Goal: Information Seeking & Learning: Learn about a topic

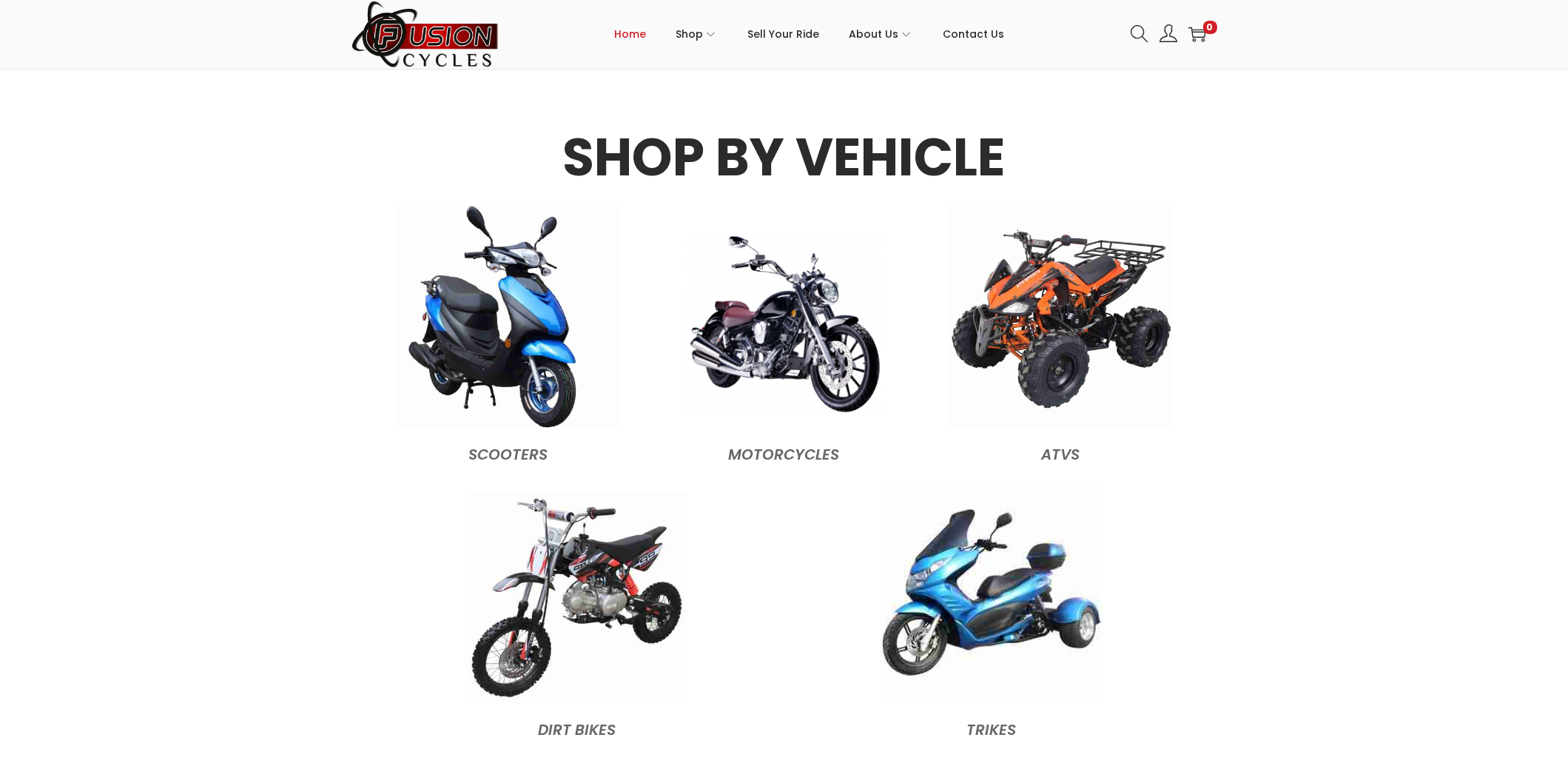
scroll to position [1480, 0]
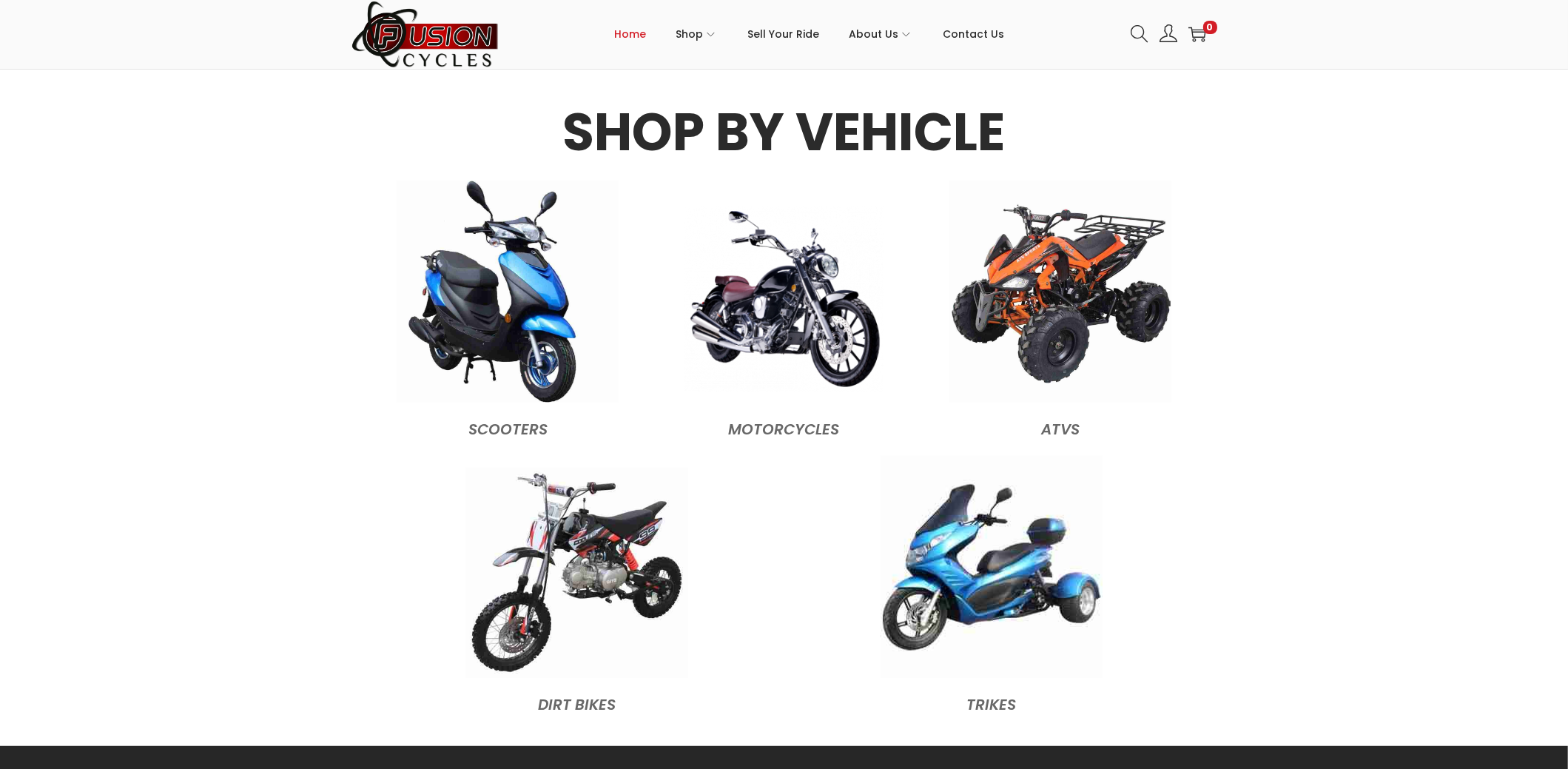
click at [811, 353] on img at bounding box center [784, 300] width 200 height 186
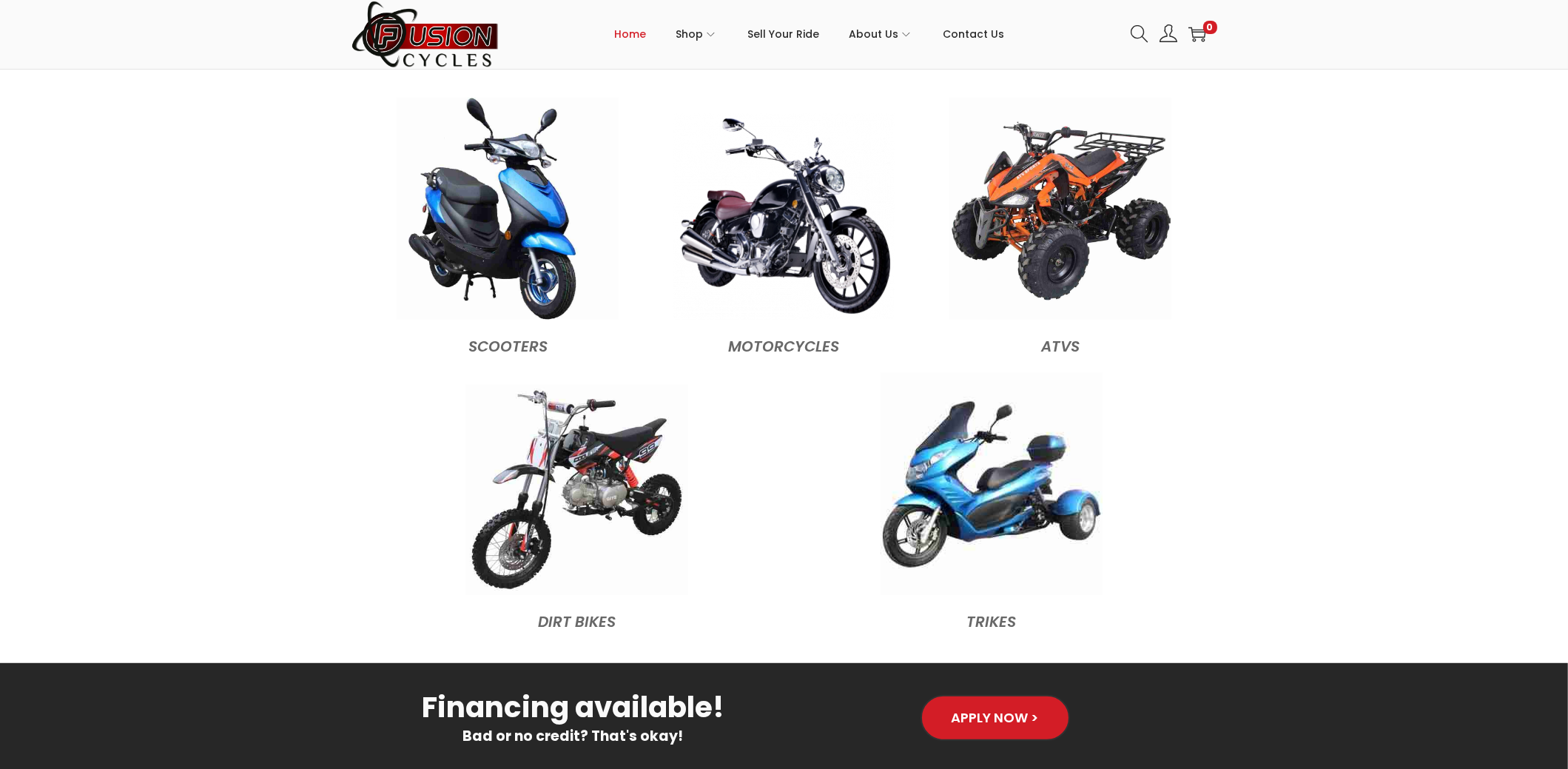
scroll to position [1628, 0]
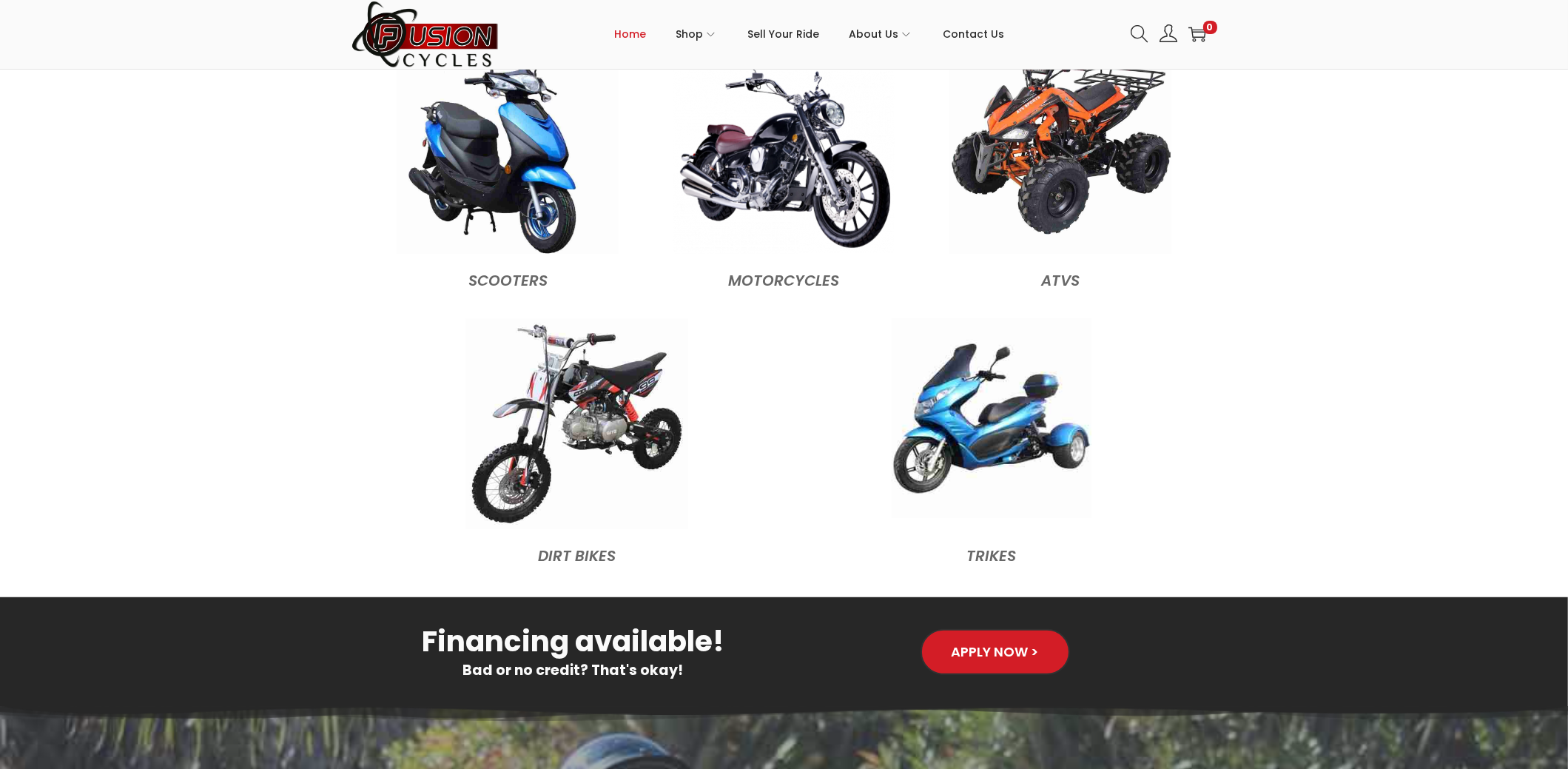
click at [996, 436] on img at bounding box center [992, 418] width 200 height 200
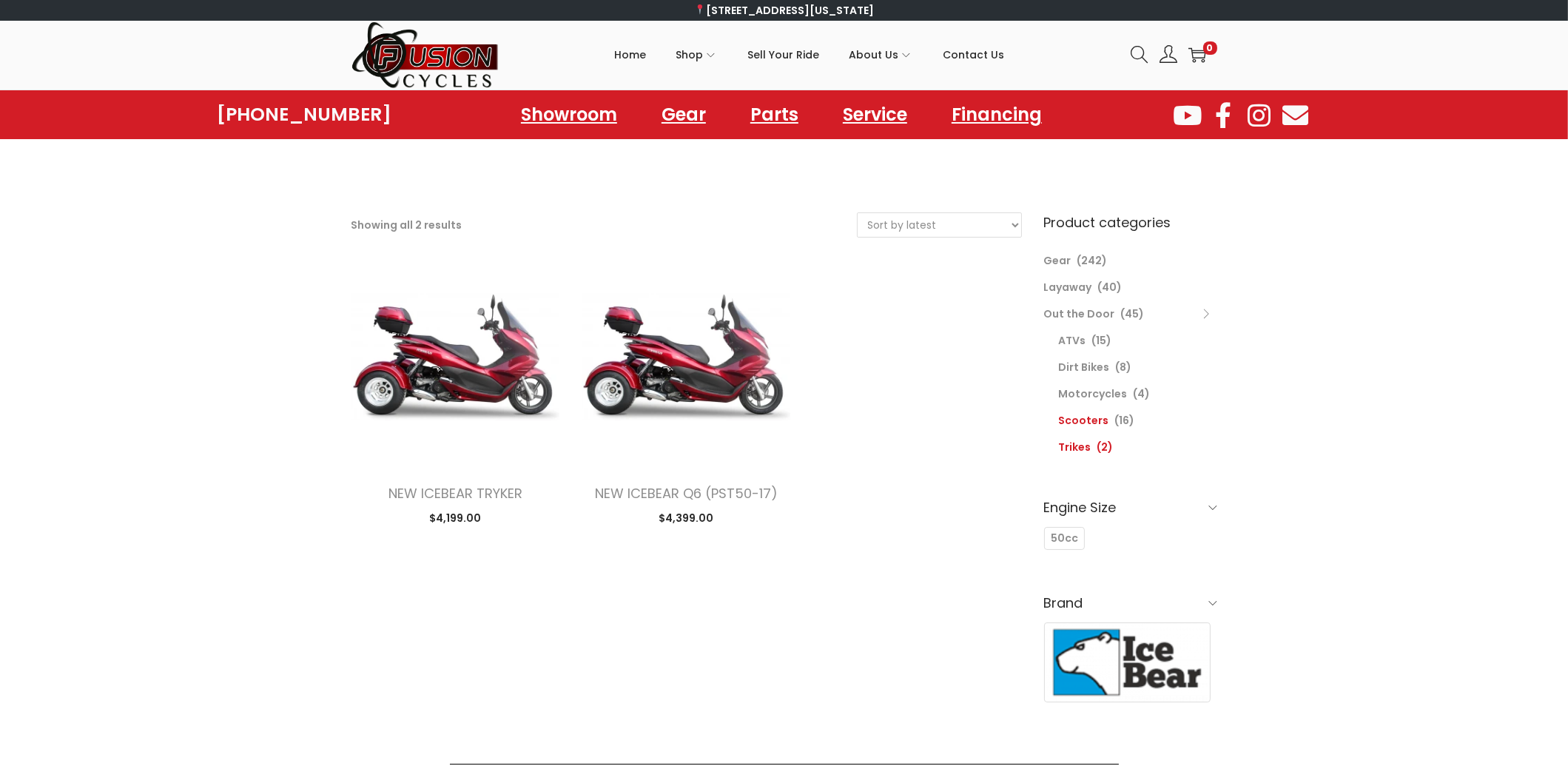
click at [1090, 416] on link "Scooters" at bounding box center [1084, 420] width 50 height 15
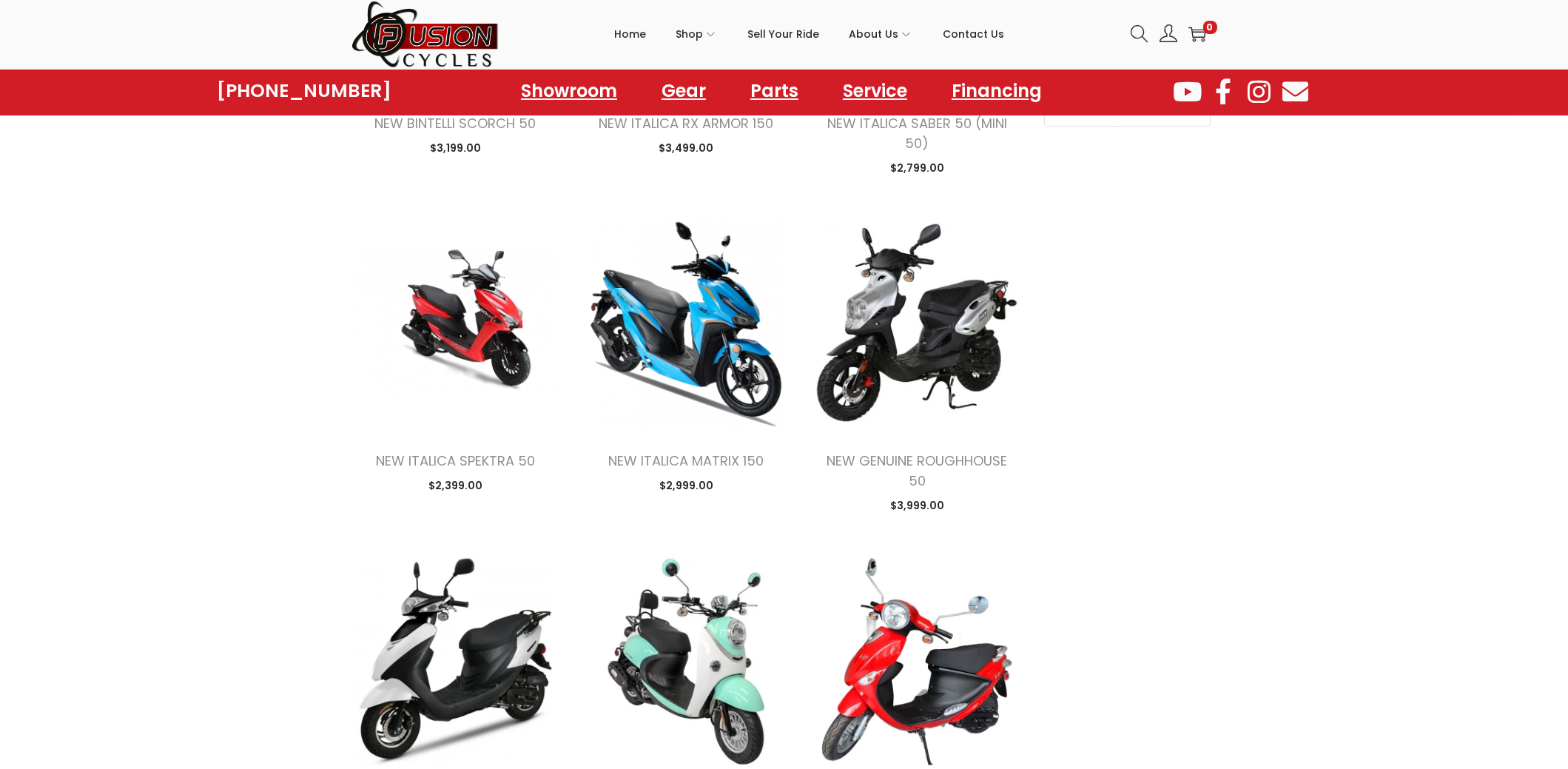
scroll to position [962, 0]
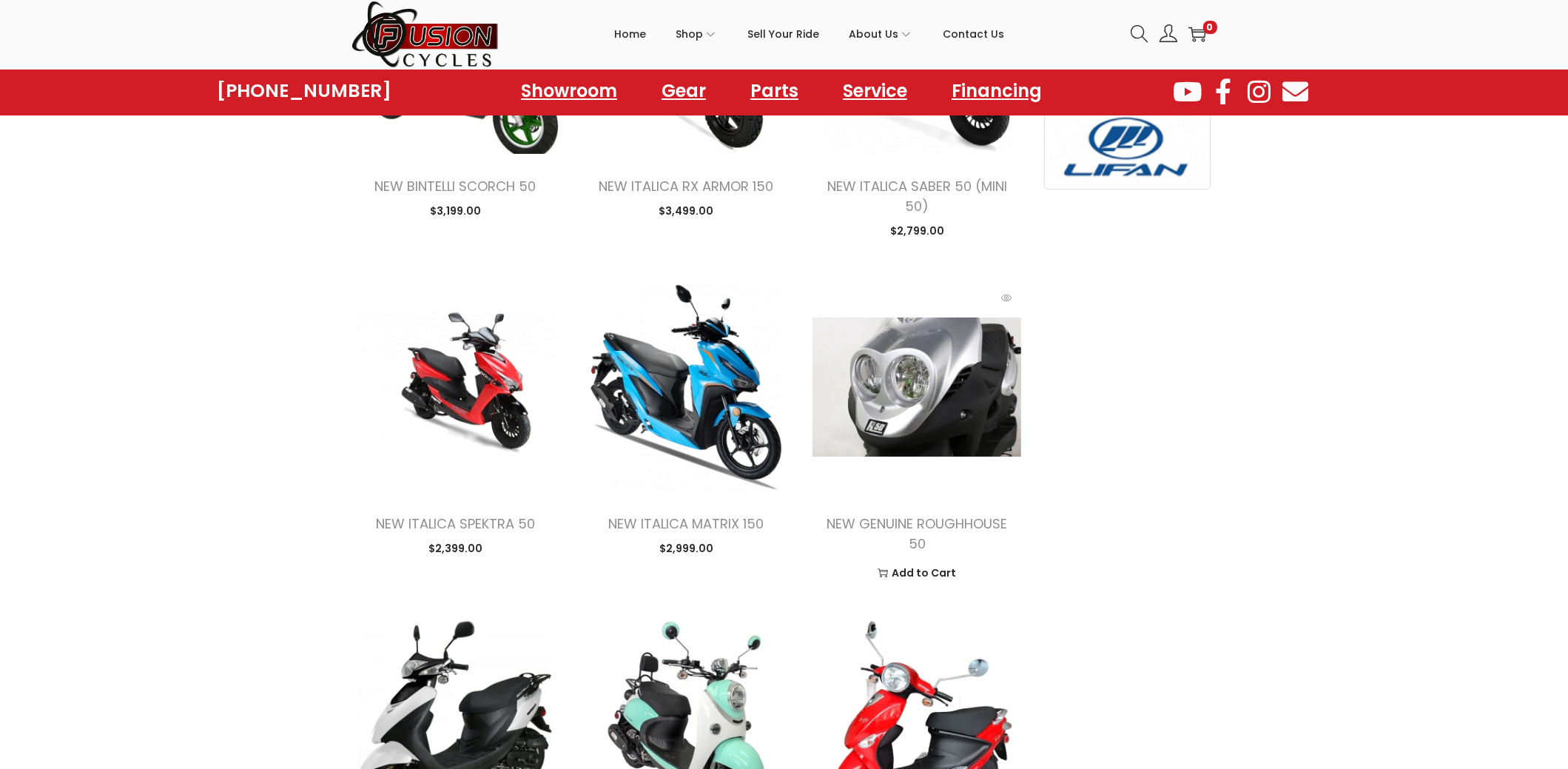
click at [930, 391] on img at bounding box center [917, 387] width 208 height 208
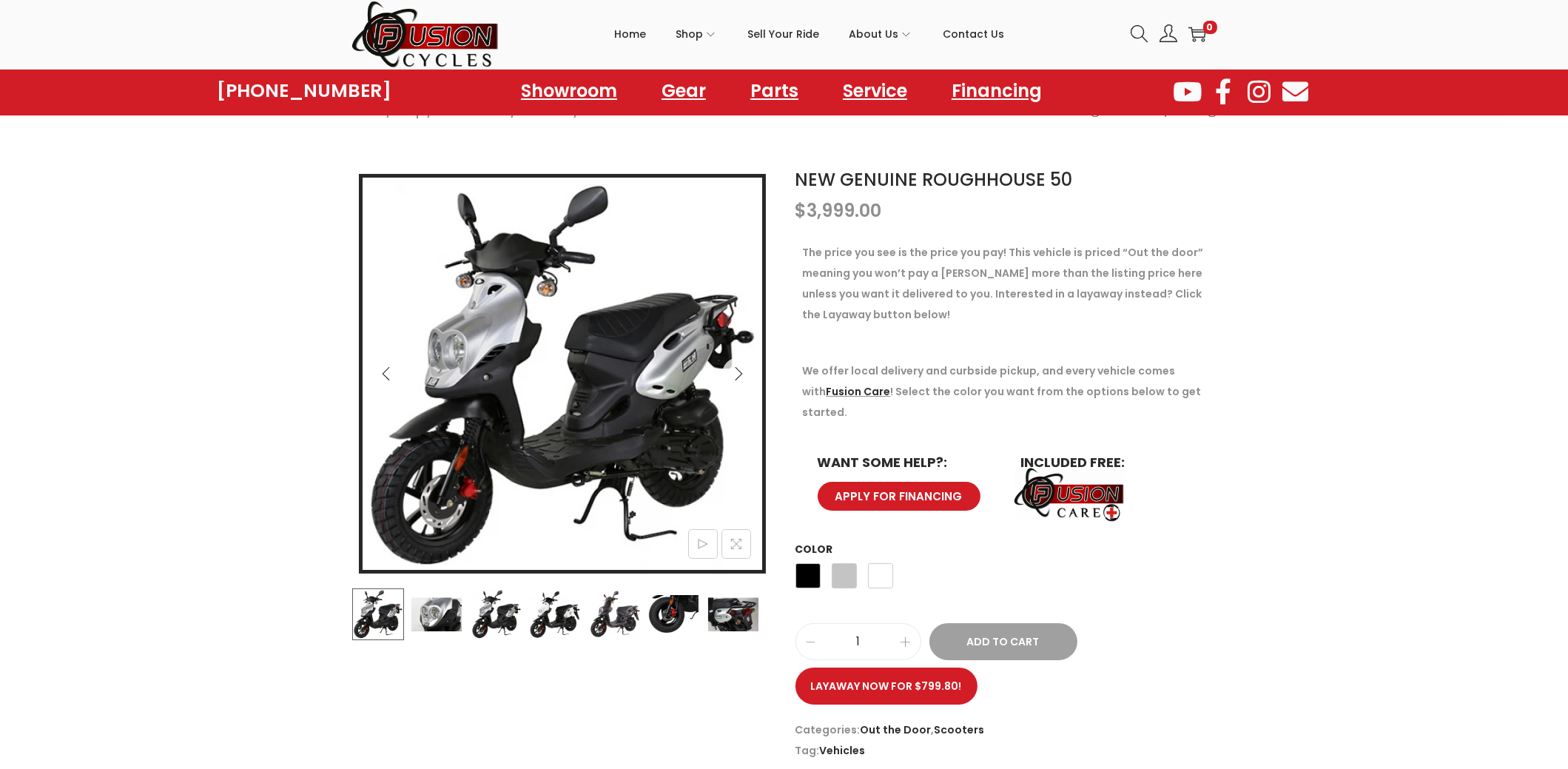
scroll to position [222, 0]
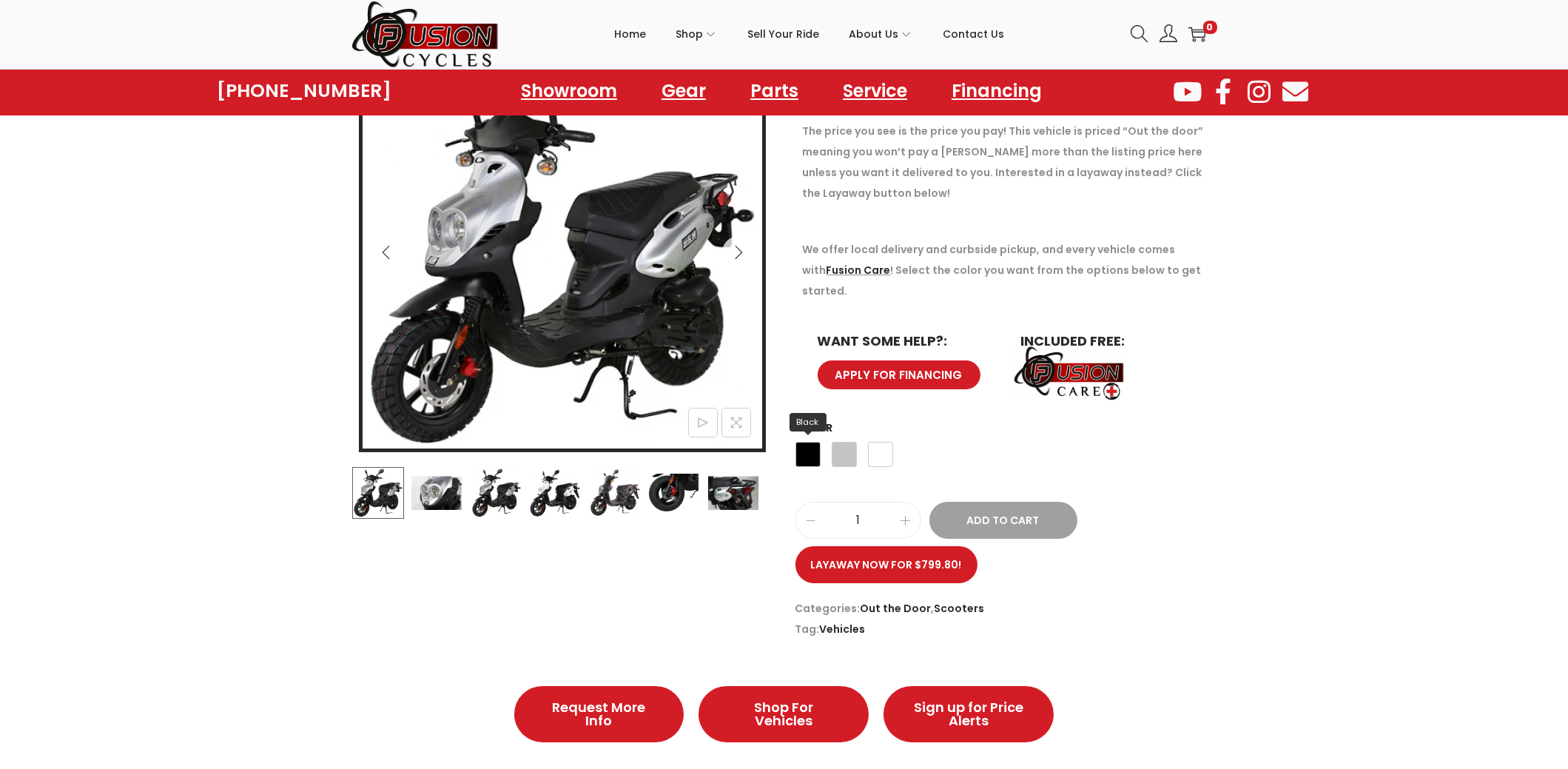
click at [807, 442] on span "Black" at bounding box center [808, 454] width 25 height 25
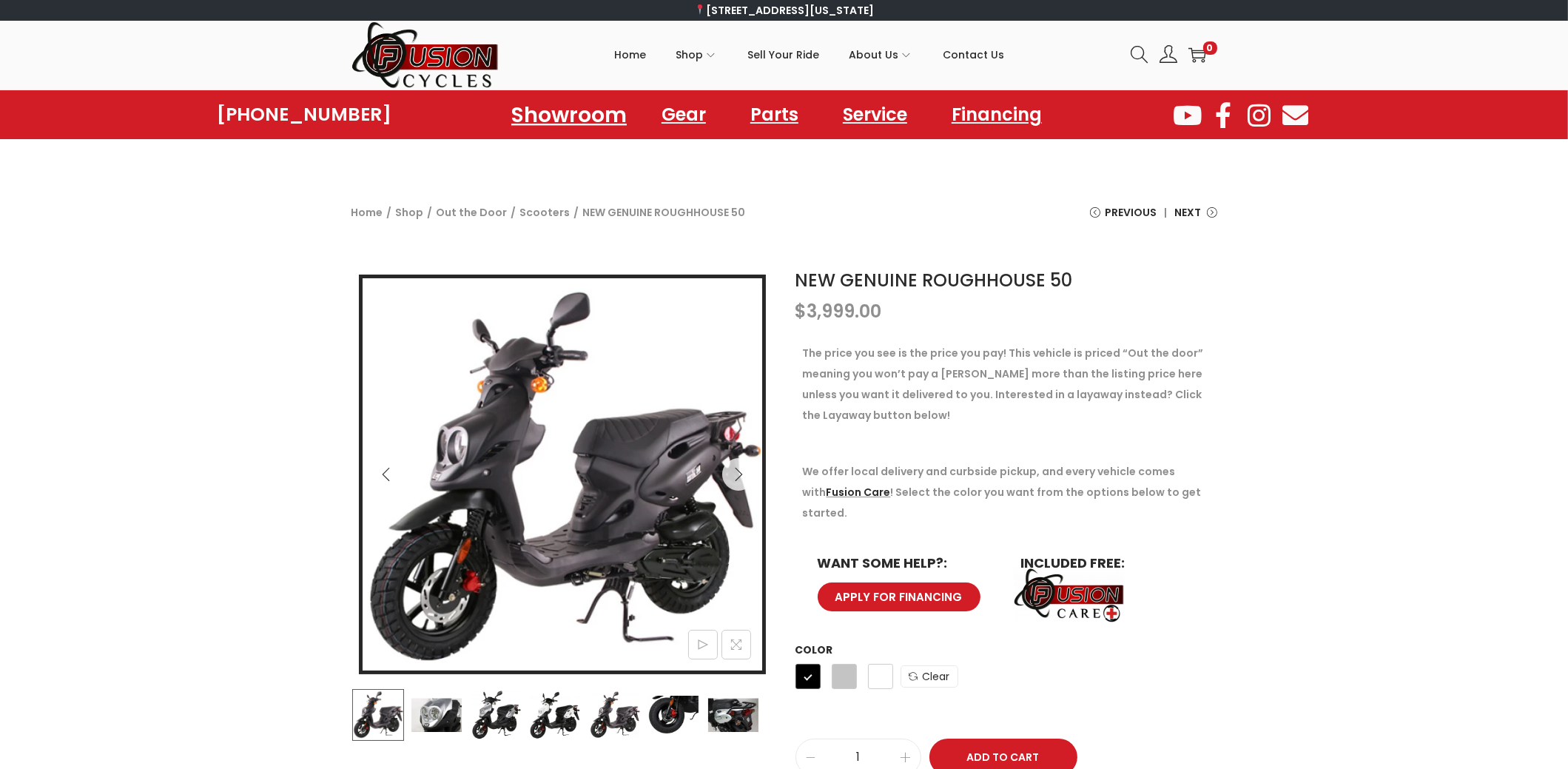
click at [592, 118] on link "Showroom" at bounding box center [569, 114] width 151 height 41
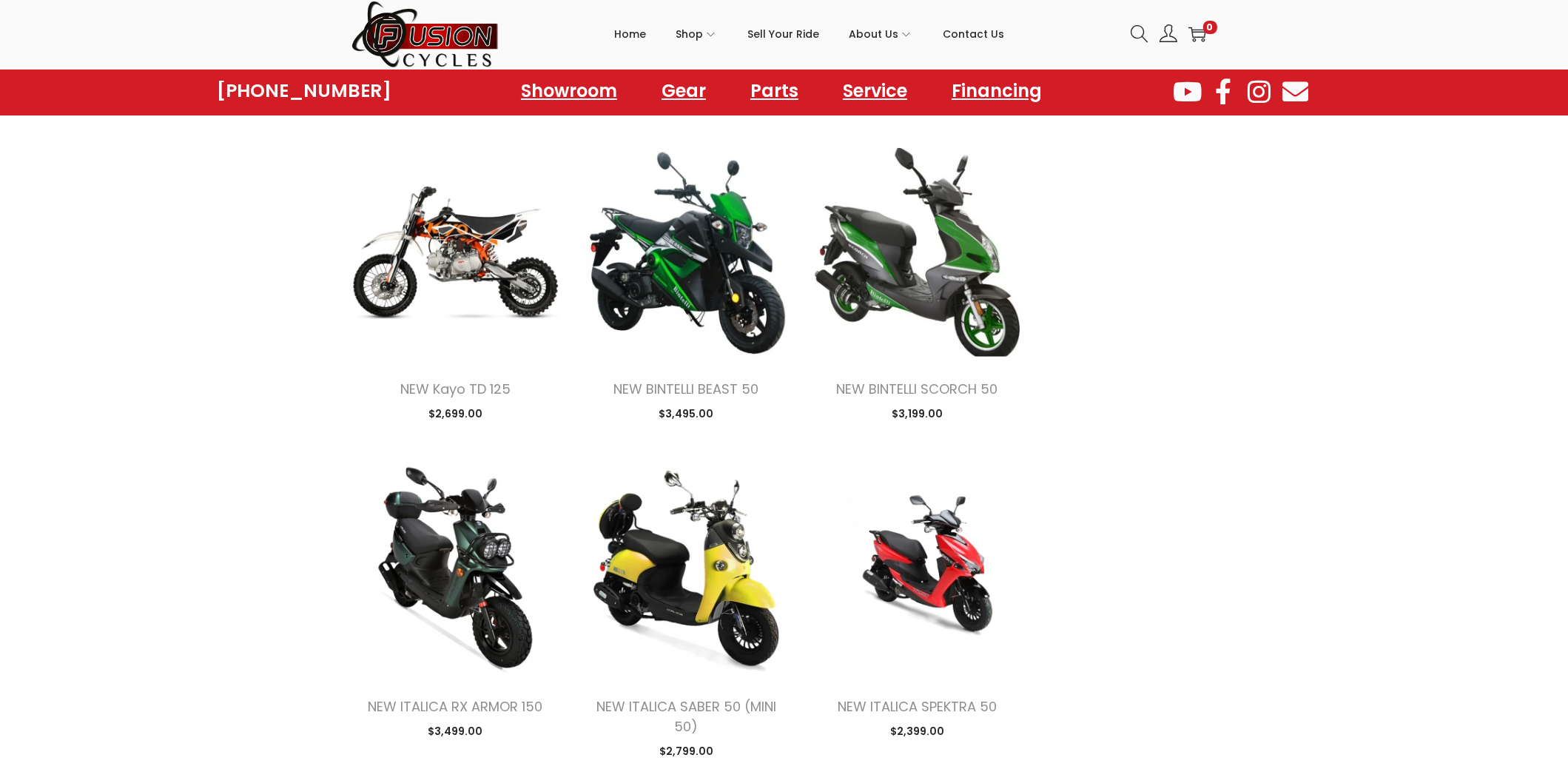
scroll to position [1850, 0]
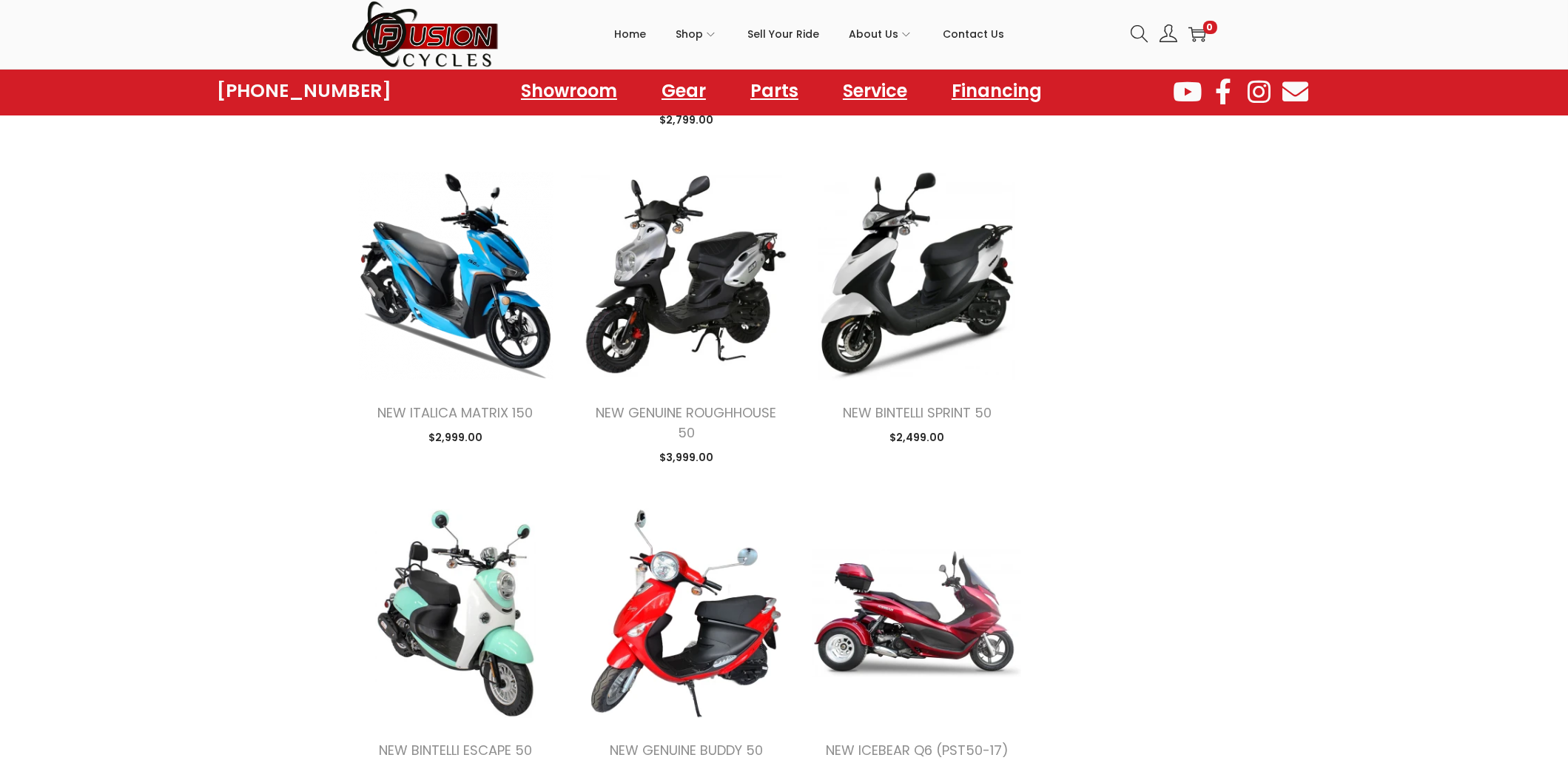
scroll to position [2442, 0]
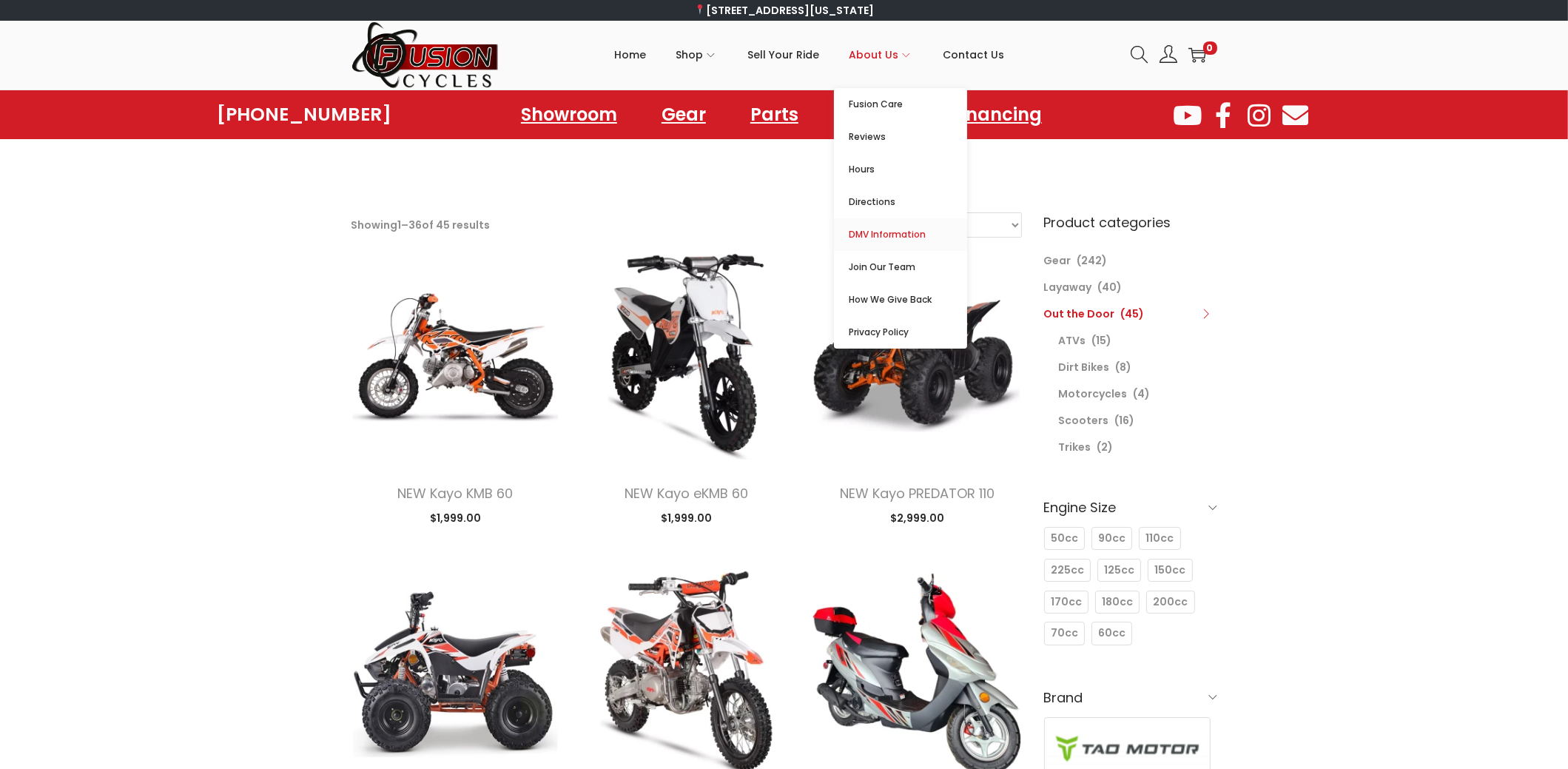
click at [880, 233] on span "DMV Information" at bounding box center [908, 235] width 118 height 18
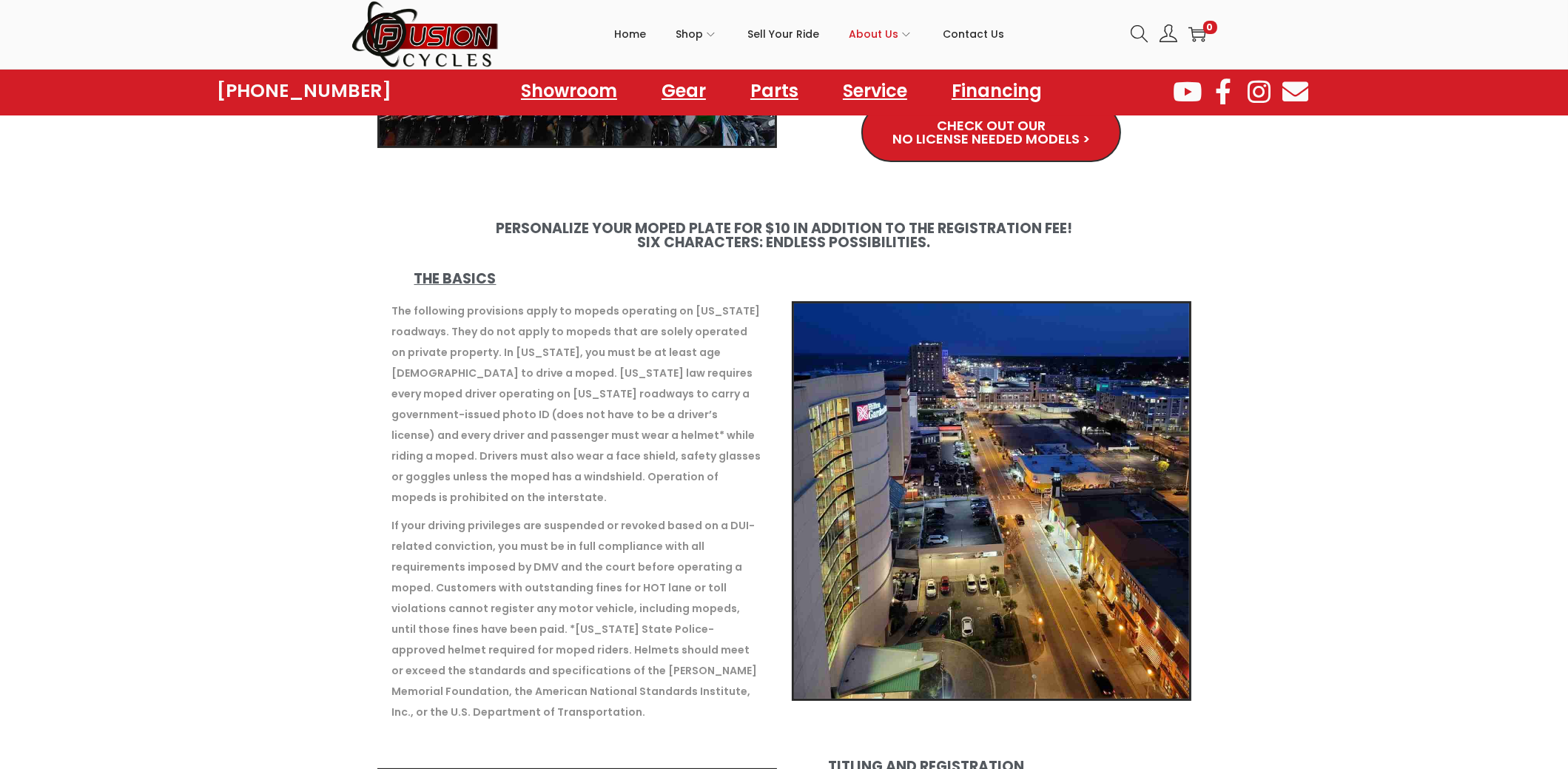
scroll to position [518, 0]
